Goal: Task Accomplishment & Management: Manage account settings

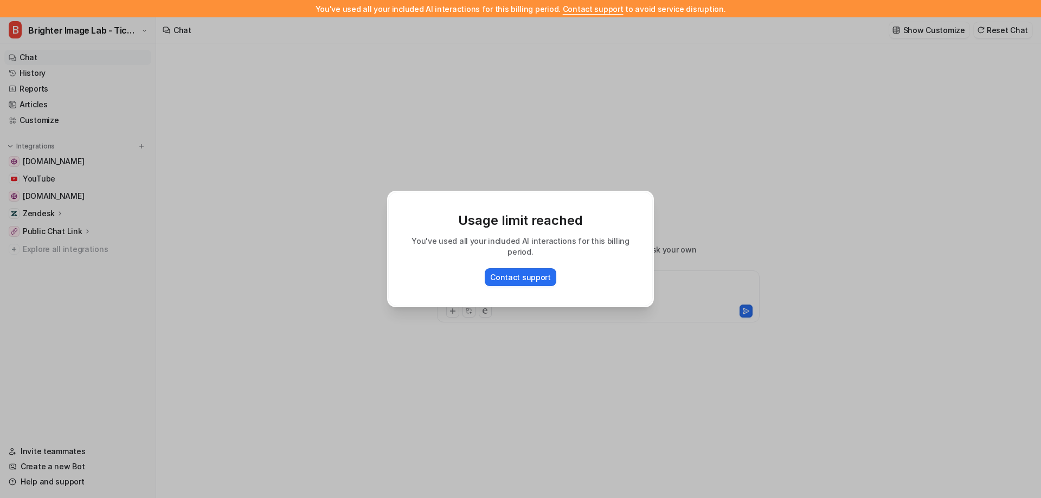
type textarea "**********"
click at [522, 273] on button "Contact support" at bounding box center [521, 277] width 72 height 18
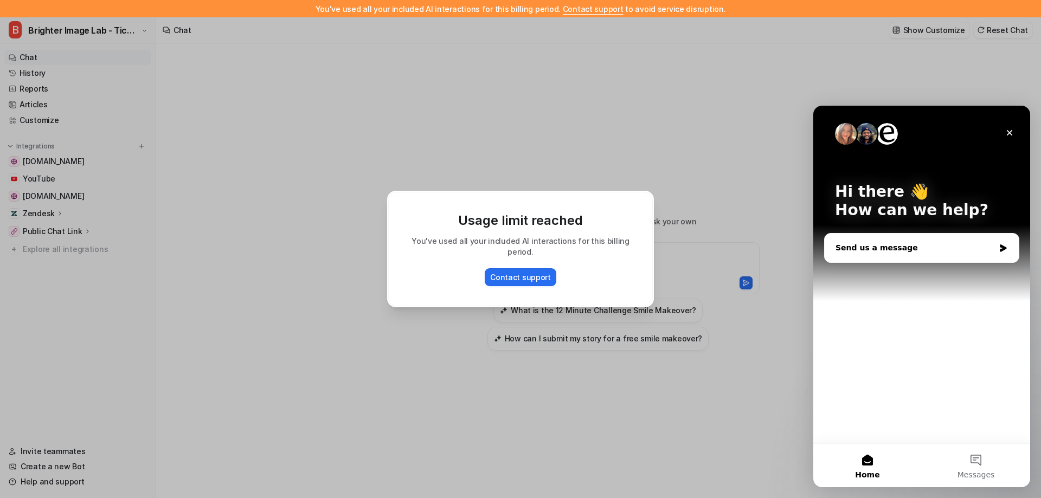
click at [892, 251] on div "Send us a message" at bounding box center [915, 247] width 159 height 11
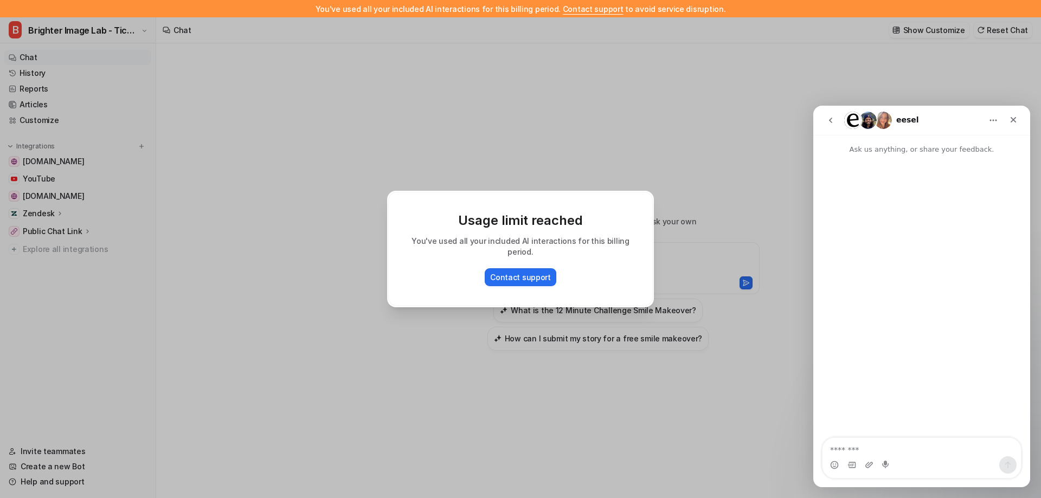
click at [904, 447] on textarea "Message…" at bounding box center [922, 447] width 199 height 18
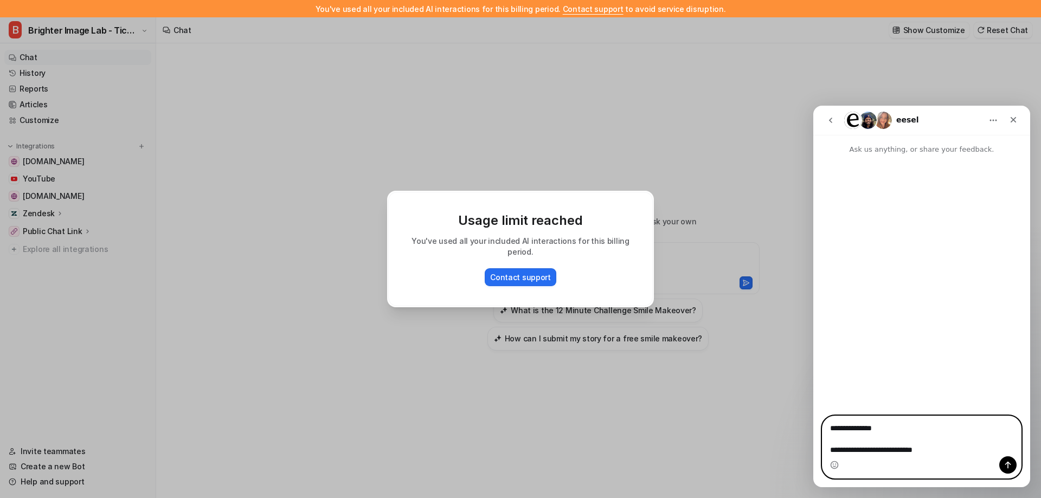
click at [958, 450] on textarea "**********" at bounding box center [922, 437] width 199 height 40
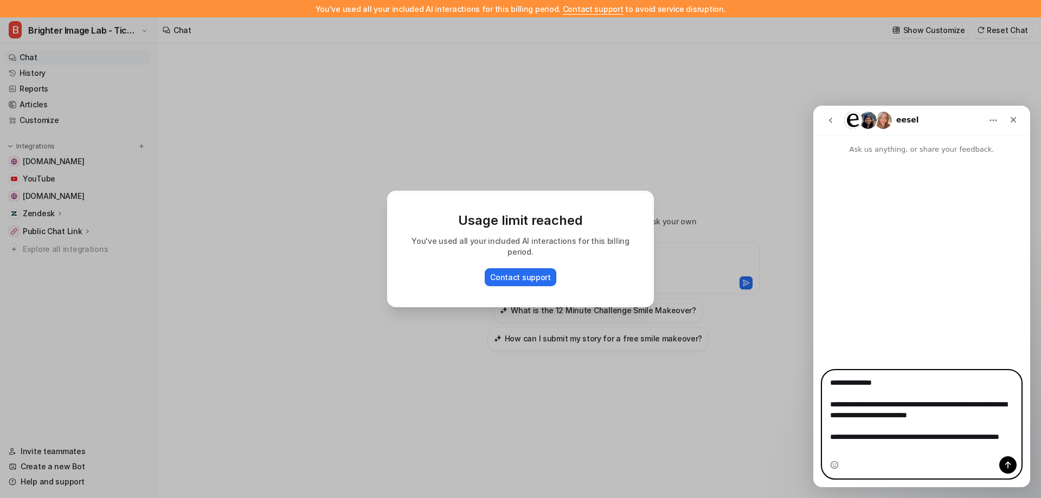
type textarea "**********"
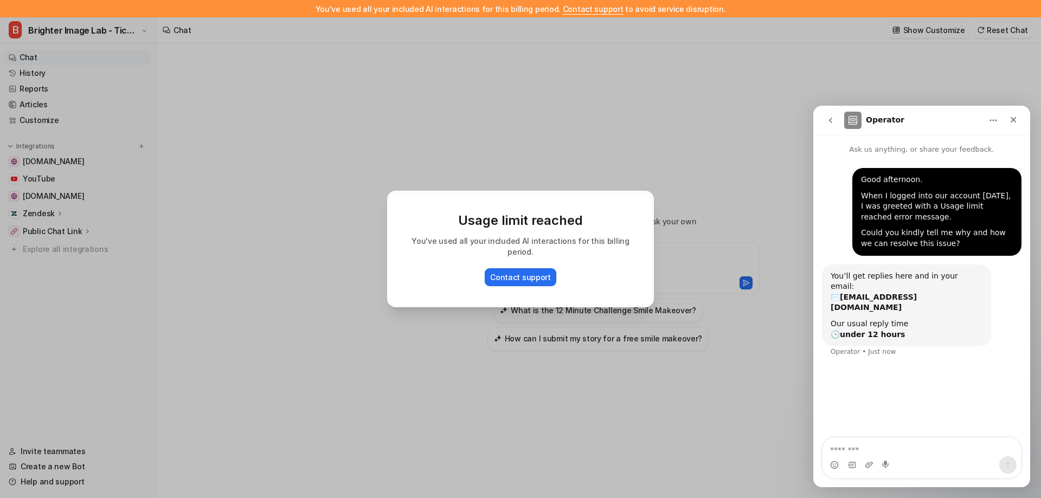
click at [829, 120] on icon "go back" at bounding box center [831, 120] width 9 height 9
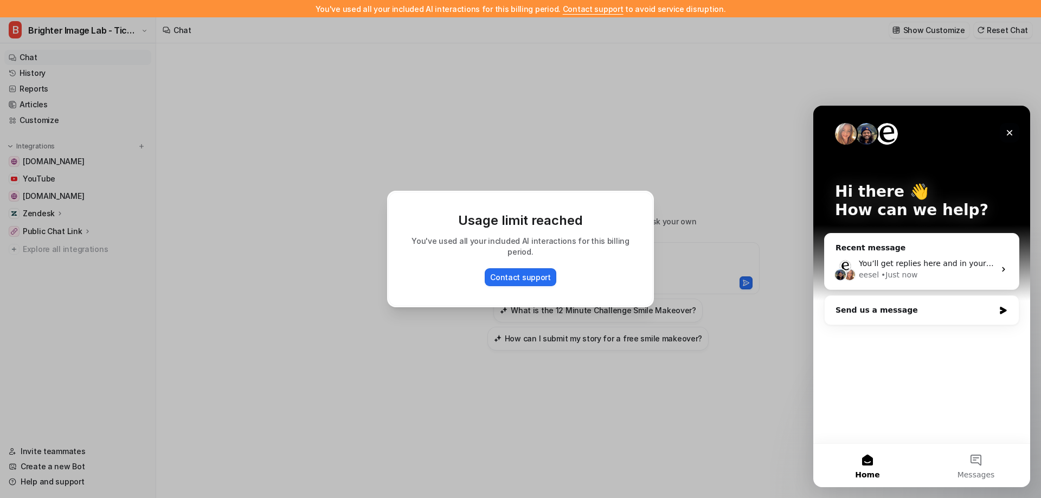
click at [1010, 132] on icon "Close" at bounding box center [1010, 133] width 9 height 9
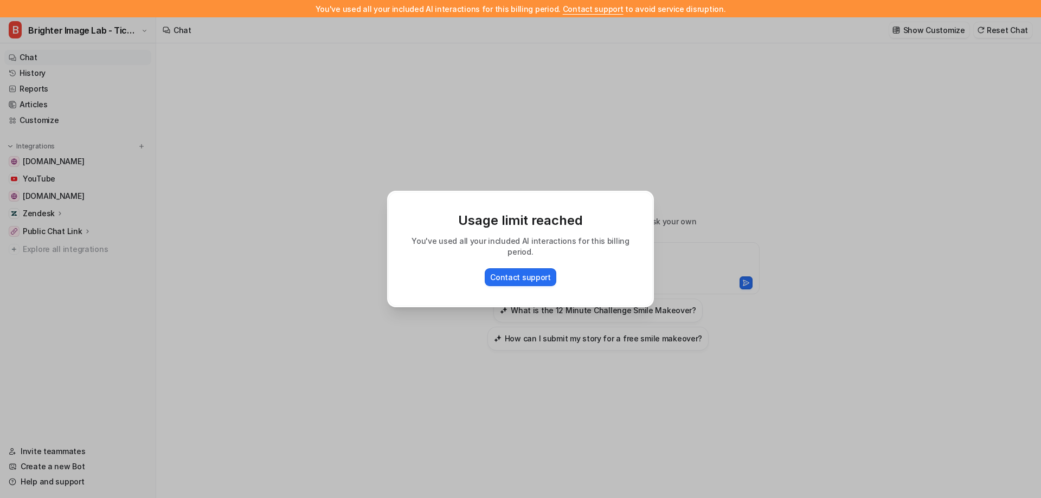
click at [474, 106] on div "Usage limit reached You've used all your included AI interactions for this bill…" at bounding box center [521, 249] width 284 height 498
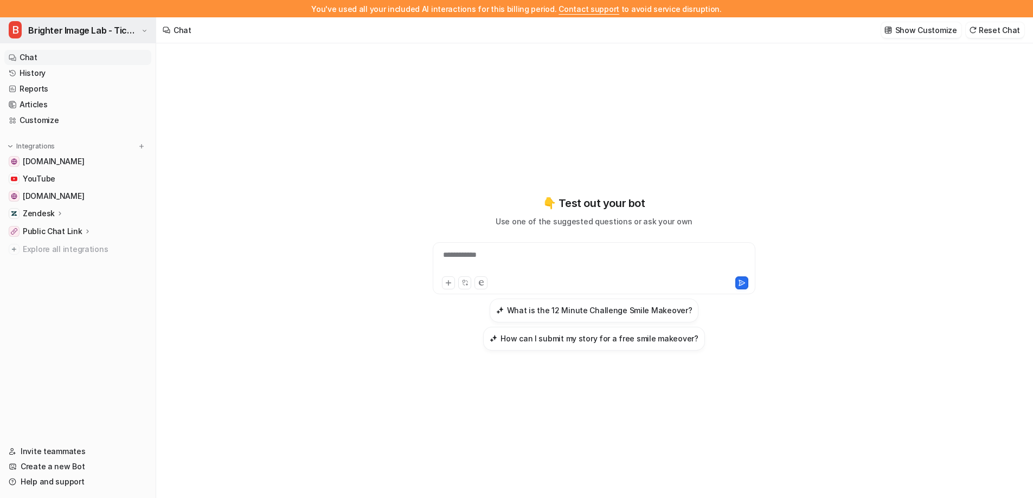
click at [128, 34] on span "Brighter Image Lab - Ticket System" at bounding box center [83, 30] width 110 height 15
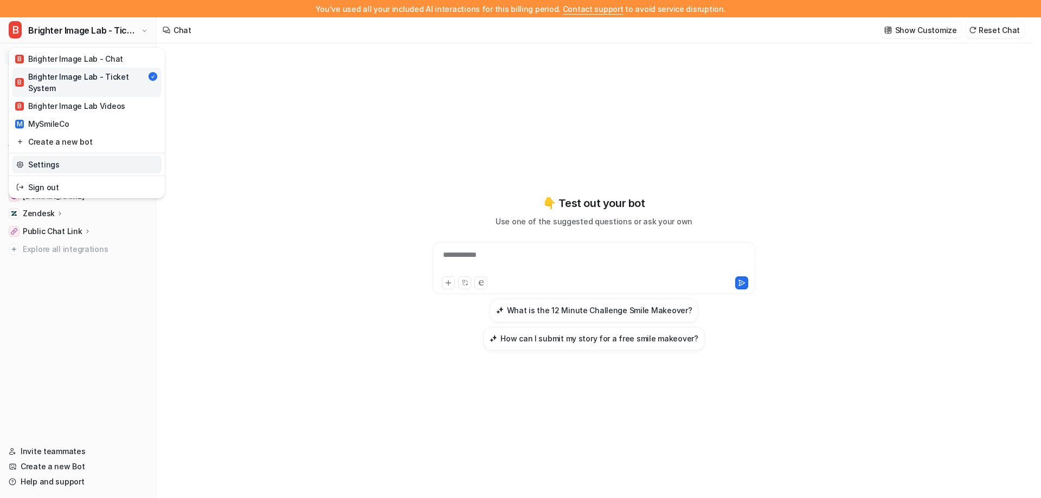
click at [86, 167] on link "Settings" at bounding box center [87, 165] width 150 height 18
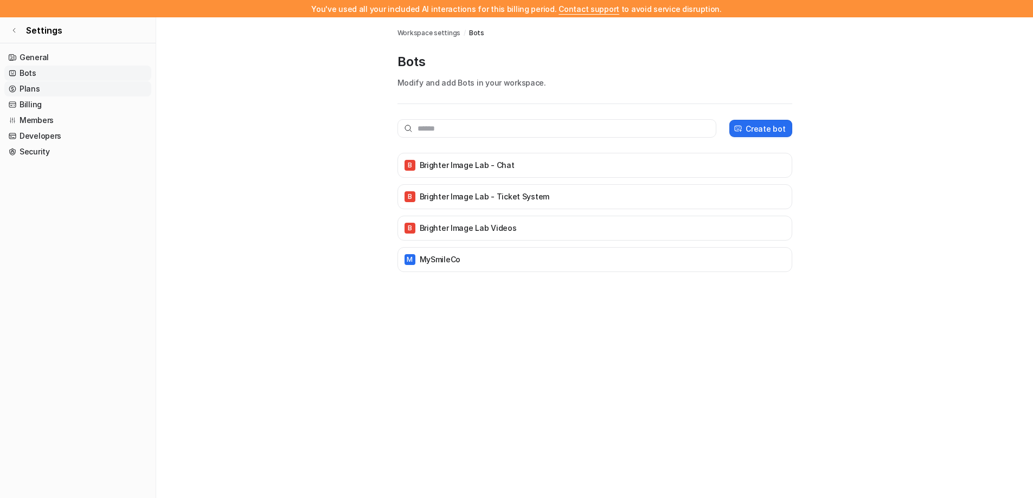
click at [30, 89] on link "Plans" at bounding box center [77, 88] width 147 height 15
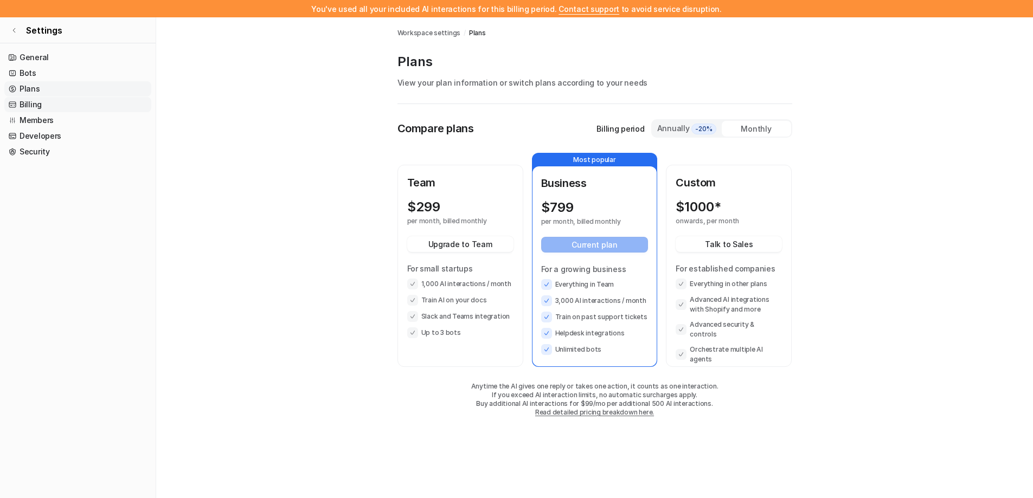
click at [42, 105] on link "Billing" at bounding box center [77, 104] width 147 height 15
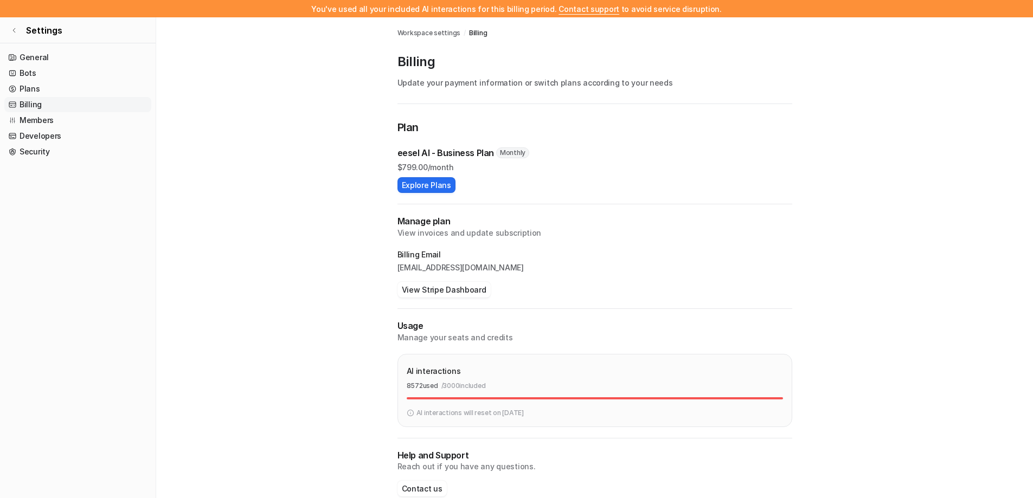
scroll to position [20, 0]
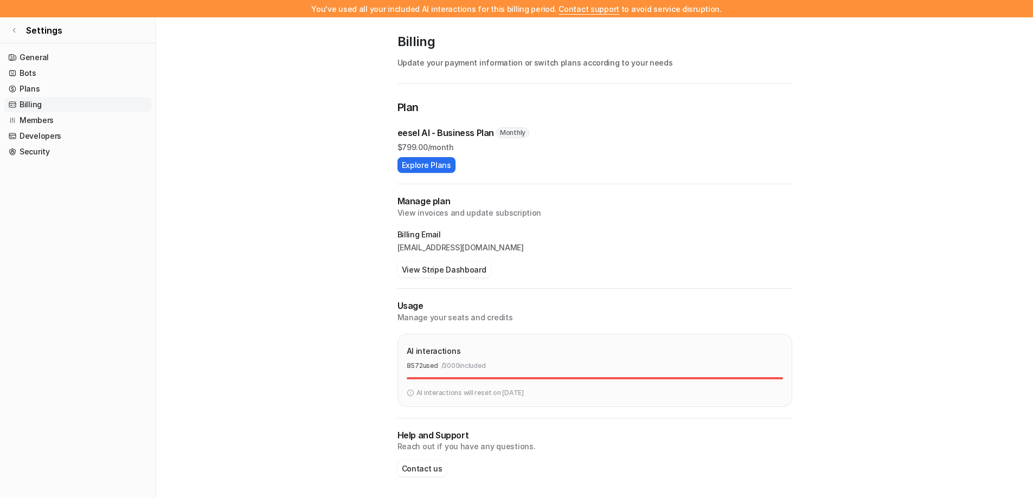
drag, startPoint x: 434, startPoint y: 359, endPoint x: 379, endPoint y: 354, distance: 56.1
click at [379, 354] on main "Workspace settings / Billing Billing Update your payment information or switch …" at bounding box center [594, 247] width 877 height 501
copy div "AI interactions 8572 used / 3000 included"
click at [438, 164] on button "Explore Plans" at bounding box center [427, 165] width 58 height 16
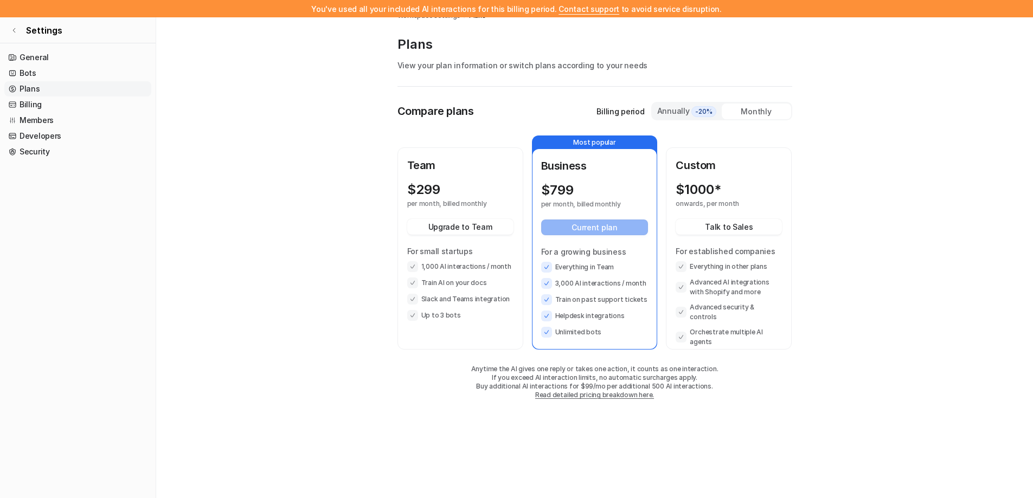
scroll to position [17, 0]
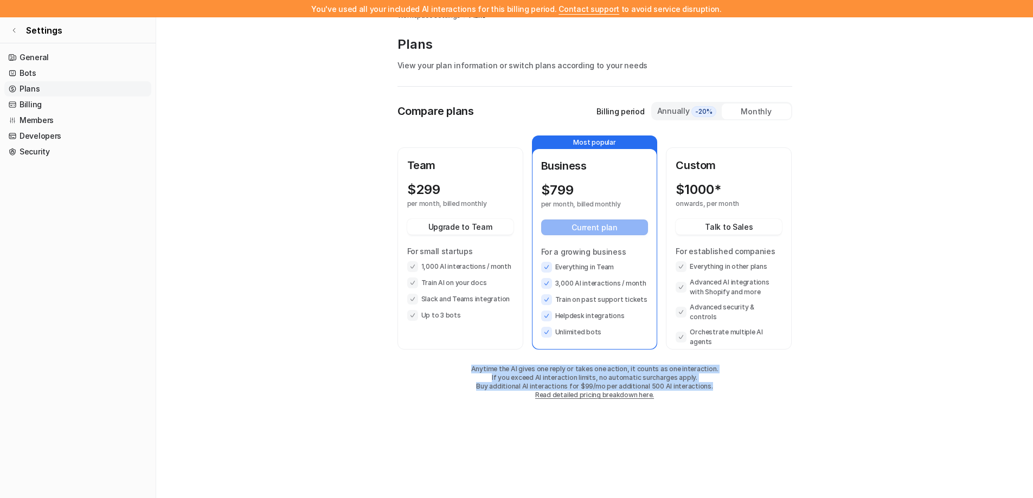
drag, startPoint x: 713, startPoint y: 385, endPoint x: 470, endPoint y: 361, distance: 244.2
click at [470, 361] on div "Compare plans Billing period Annually -20% Monthly Team $ 299 per month, billed…" at bounding box center [595, 261] width 395 height 319
copy div "Anytime the AI gives one reply or takes one action, it counts as one interactio…"
click at [39, 140] on link "Developers" at bounding box center [77, 136] width 147 height 15
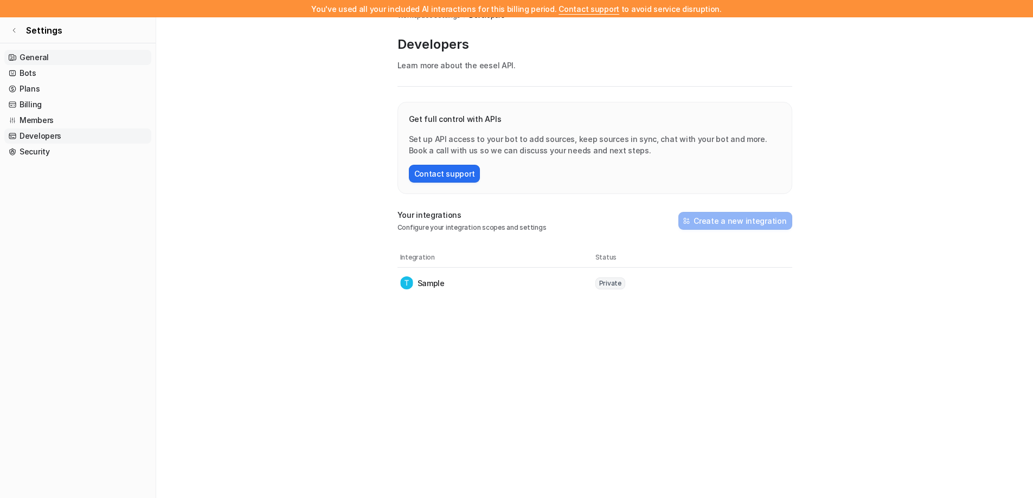
click at [41, 56] on link "General" at bounding box center [77, 57] width 147 height 15
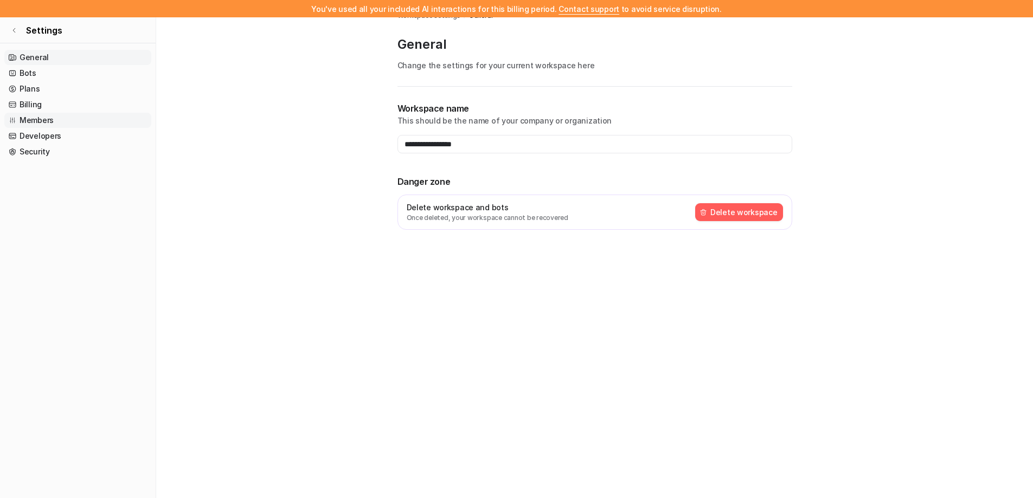
click at [30, 117] on link "Members" at bounding box center [77, 120] width 147 height 15
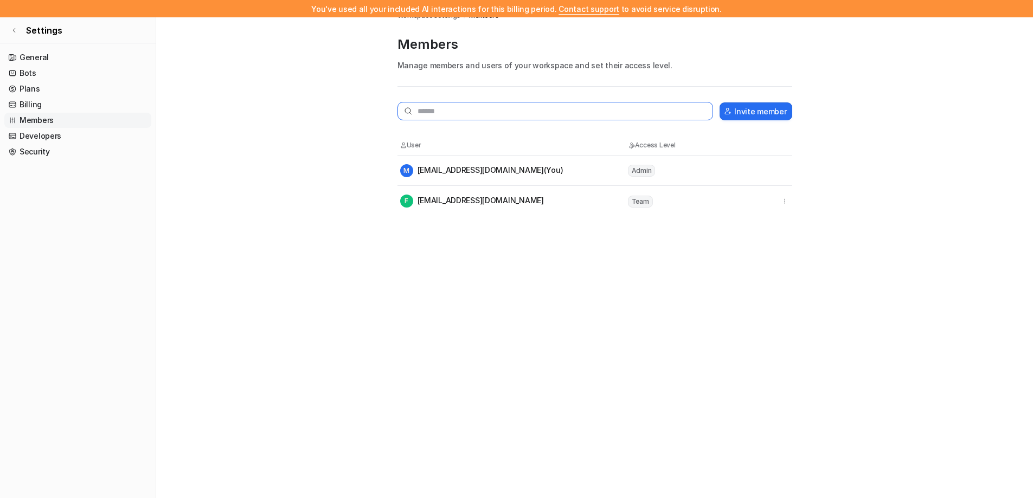
click at [484, 112] on input "text" at bounding box center [556, 111] width 316 height 18
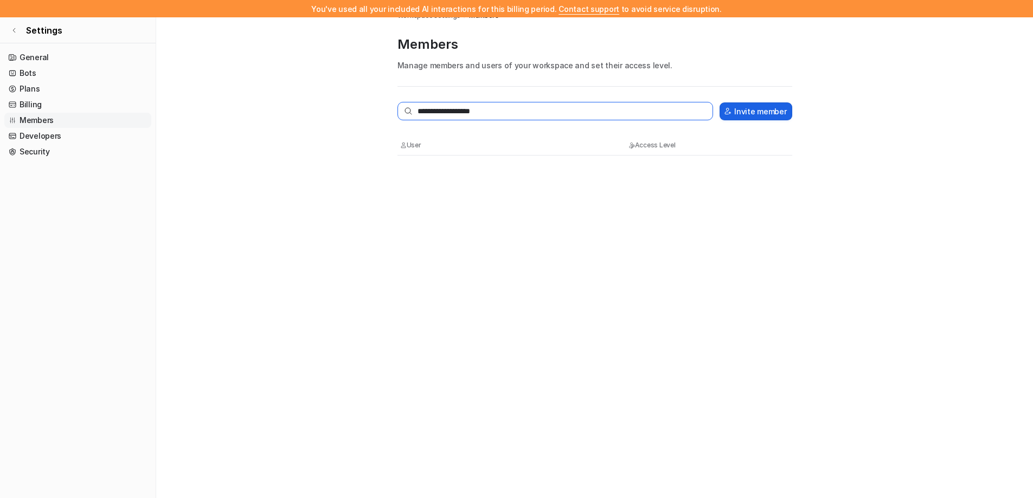
type input "**********"
click at [752, 112] on button "Invite member" at bounding box center [756, 112] width 72 height 18
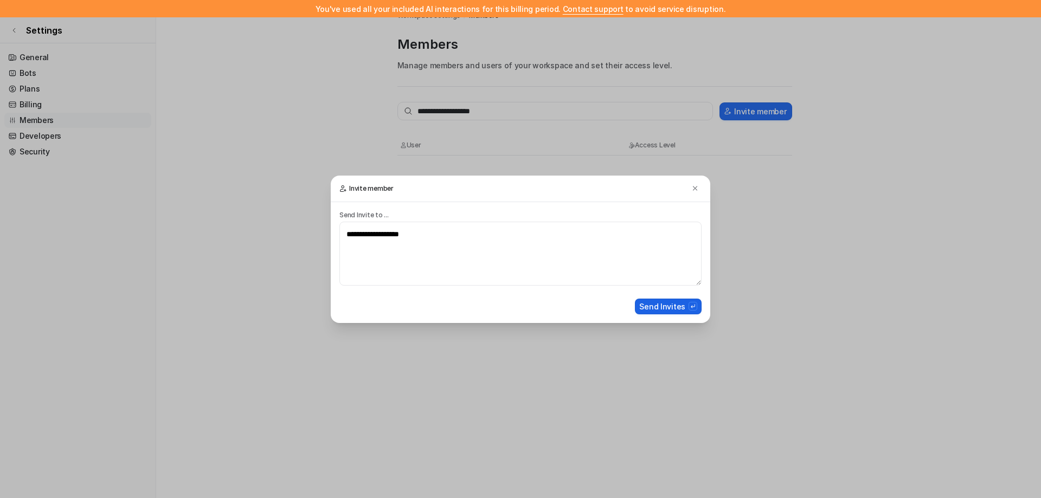
click at [662, 307] on button "Send Invites" at bounding box center [668, 307] width 67 height 16
